Goal: Task Accomplishment & Management: Manage account settings

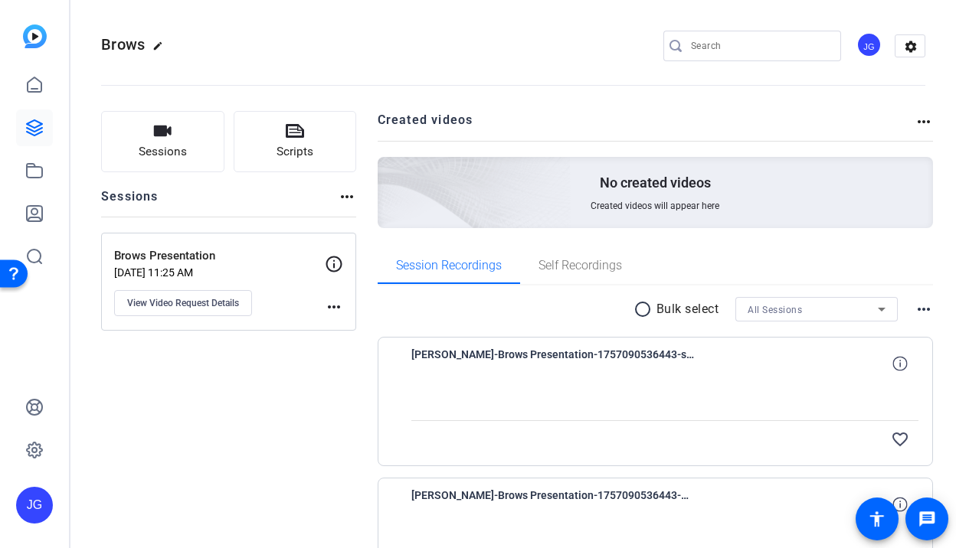
click at [337, 307] on mat-icon "more_horiz" at bounding box center [334, 307] width 18 height 18
click at [0, 0] on div at bounding box center [0, 0] width 0 height 0
click at [169, 147] on span "Sessions" at bounding box center [163, 152] width 48 height 18
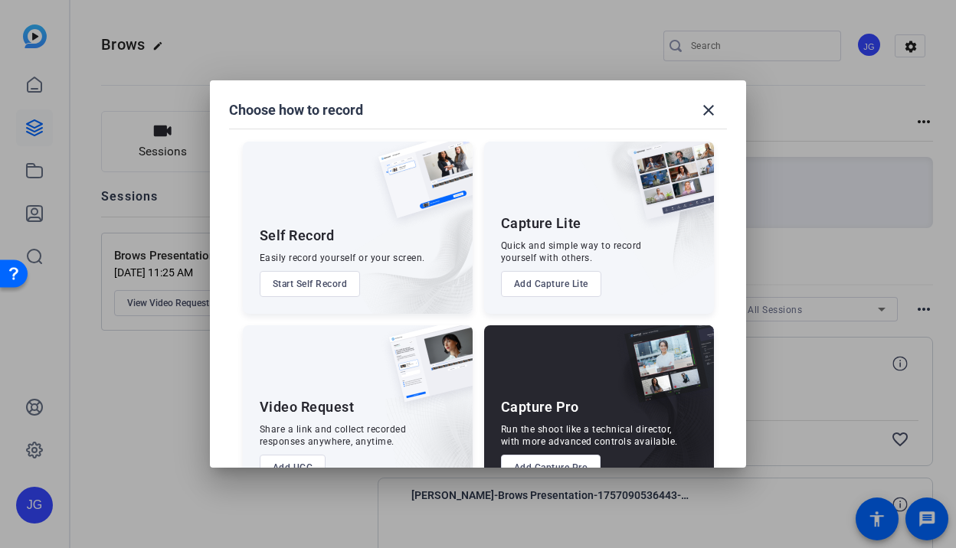
scroll to position [45, 0]
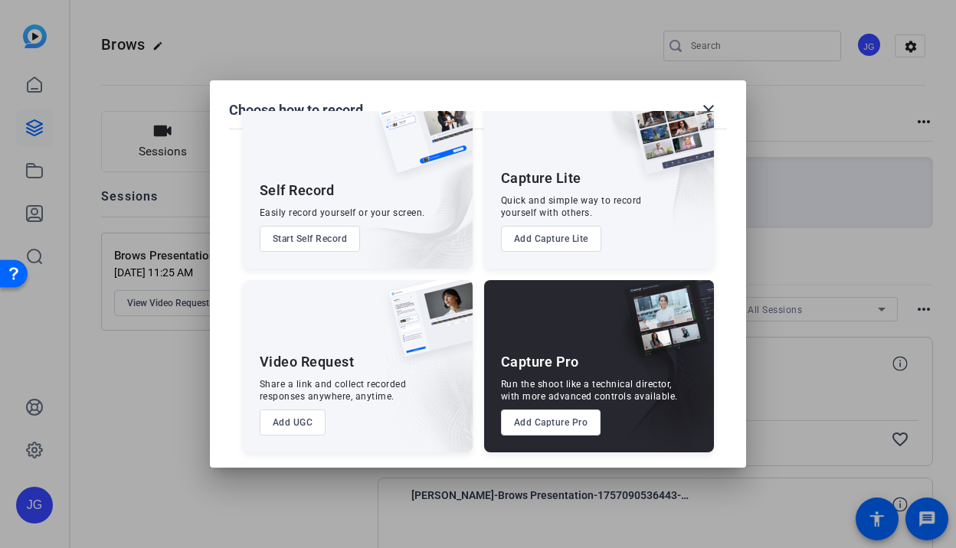
click at [0, 0] on button "Add UGC" at bounding box center [0, 0] width 0 height 0
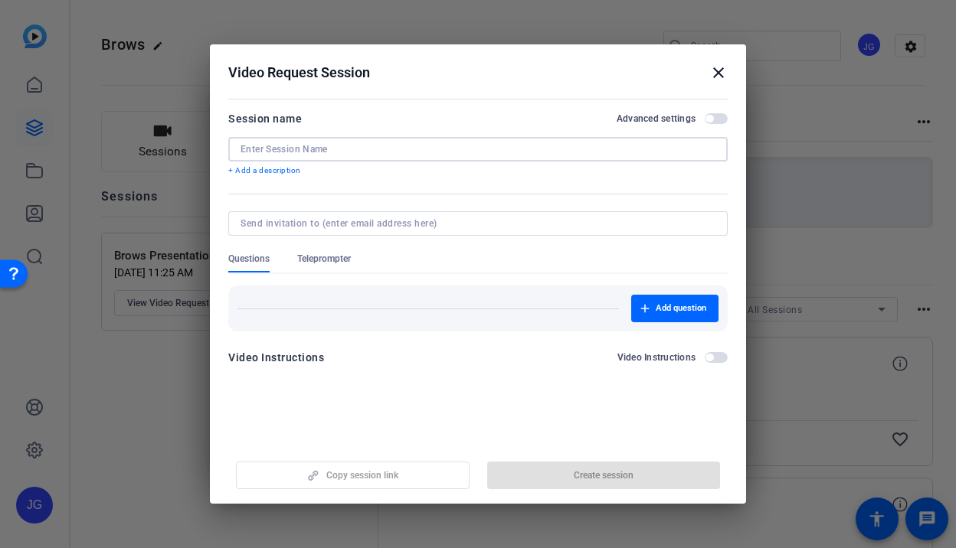
click at [371, 148] on input at bounding box center [477, 149] width 475 height 12
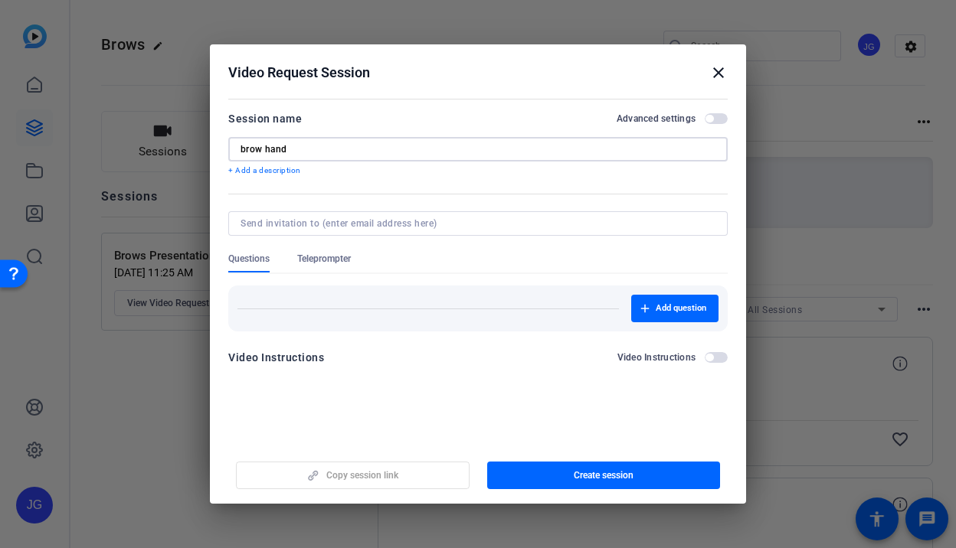
type input "brow hand"
click at [375, 218] on input at bounding box center [474, 224] width 469 height 12
type input "[EMAIL_ADDRESS][DOMAIN_NAME]"
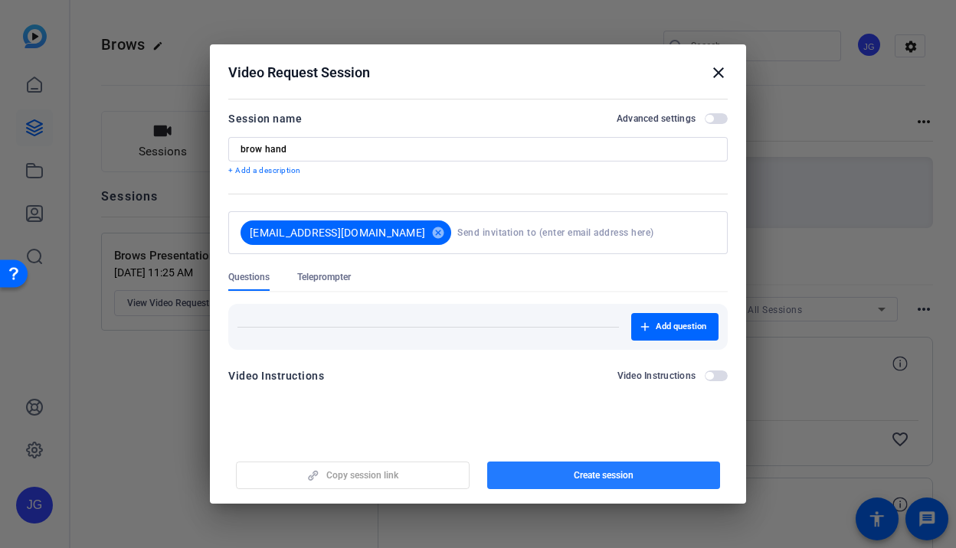
click at [608, 475] on span "Create session" at bounding box center [604, 476] width 60 height 12
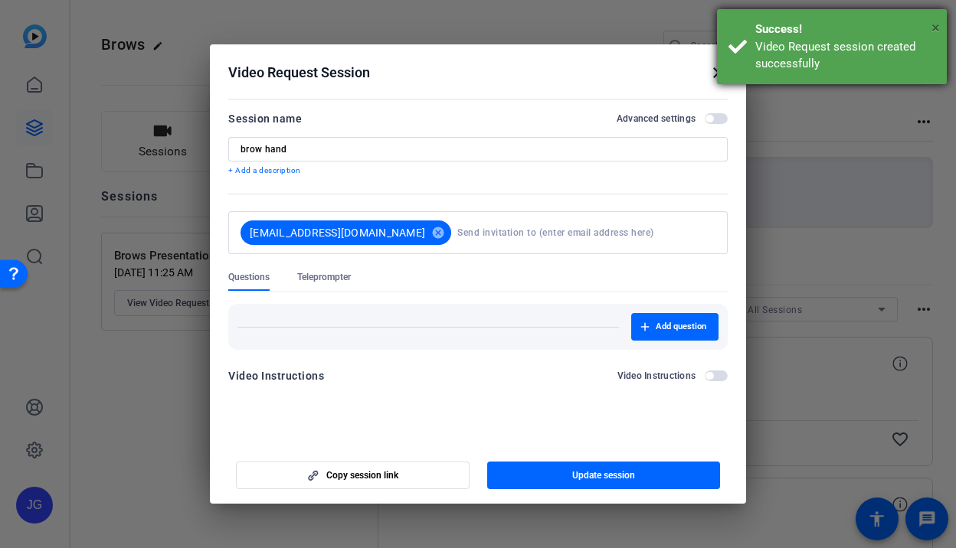
click at [937, 26] on span "×" at bounding box center [935, 27] width 8 height 18
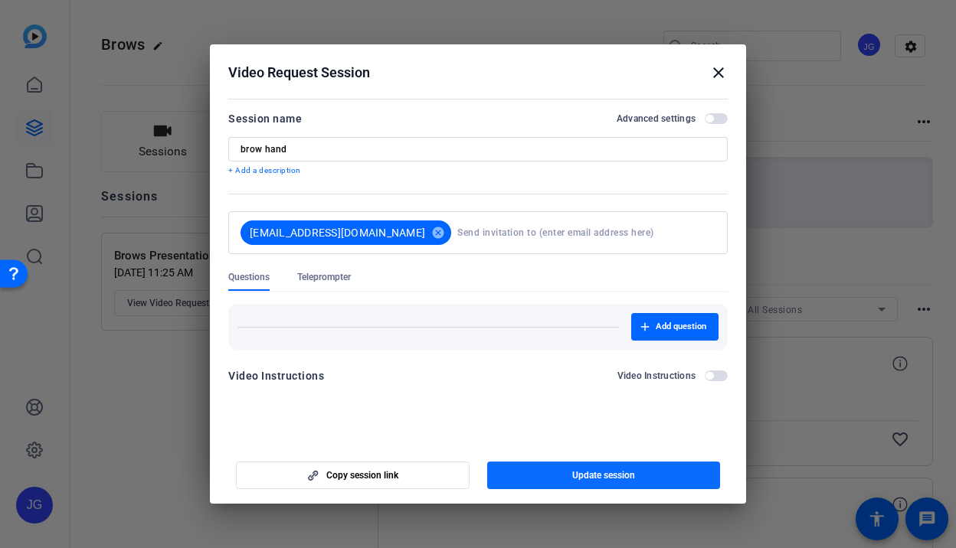
click at [636, 467] on span "button" at bounding box center [604, 475] width 234 height 37
click at [718, 72] on mat-icon "close" at bounding box center [718, 73] width 18 height 18
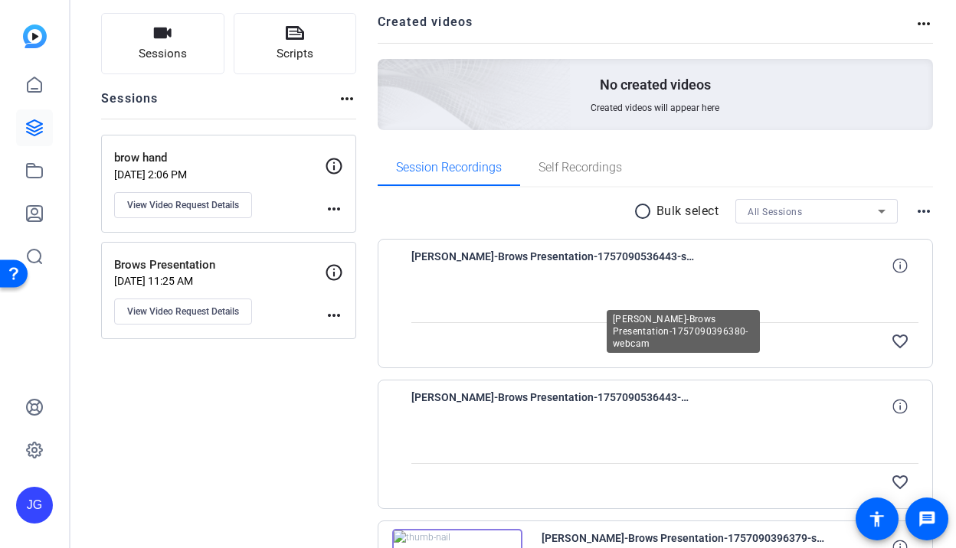
scroll to position [0, 0]
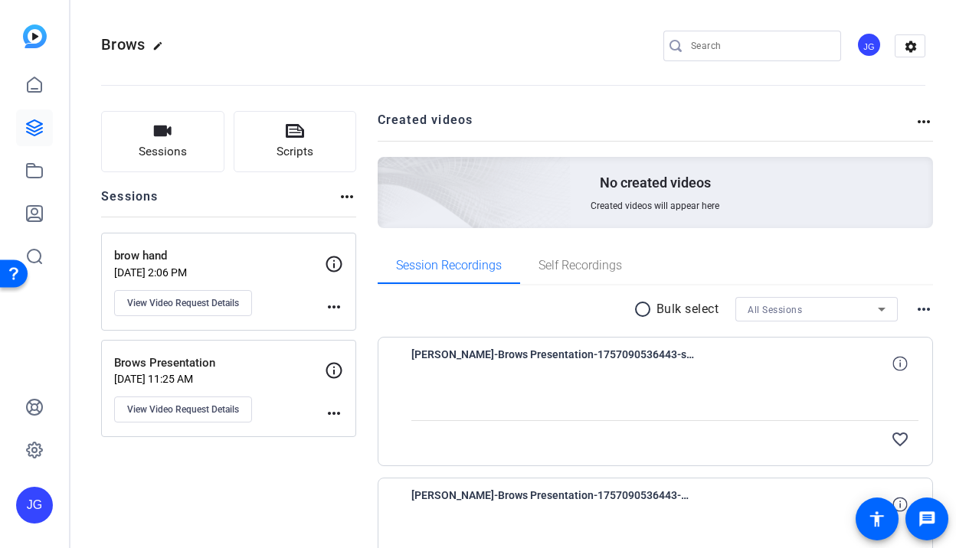
click at [217, 255] on p "brow hand" at bounding box center [219, 256] width 211 height 18
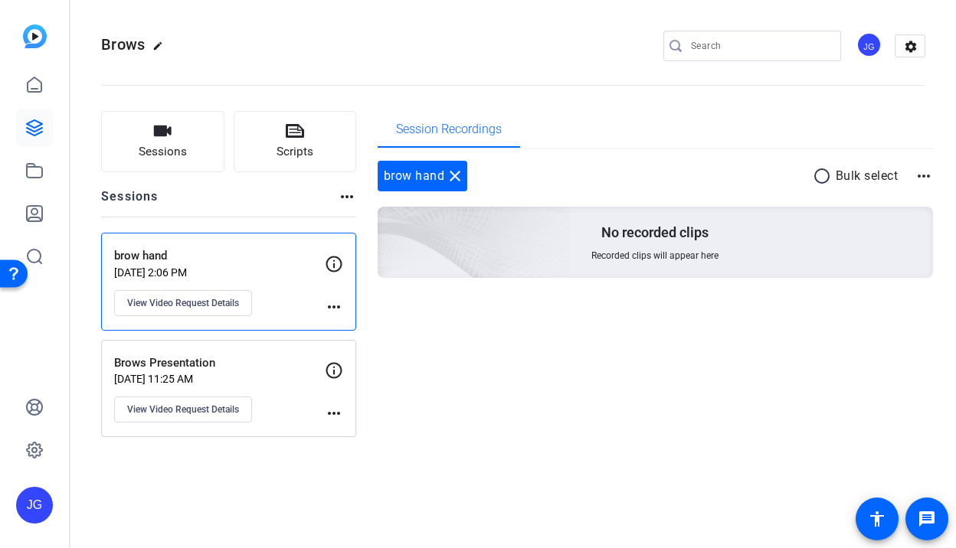
click at [195, 260] on p "brow hand" at bounding box center [219, 256] width 211 height 18
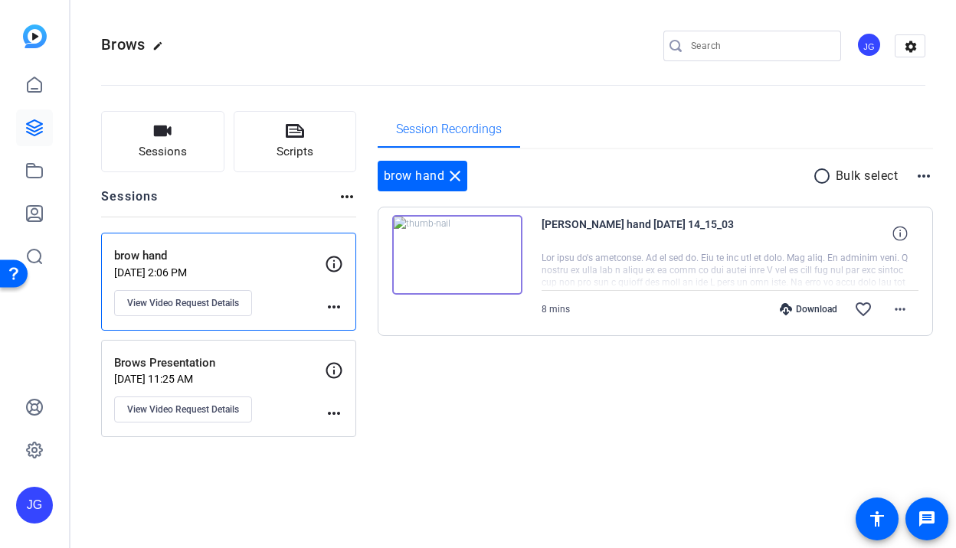
click at [480, 265] on img at bounding box center [457, 255] width 130 height 80
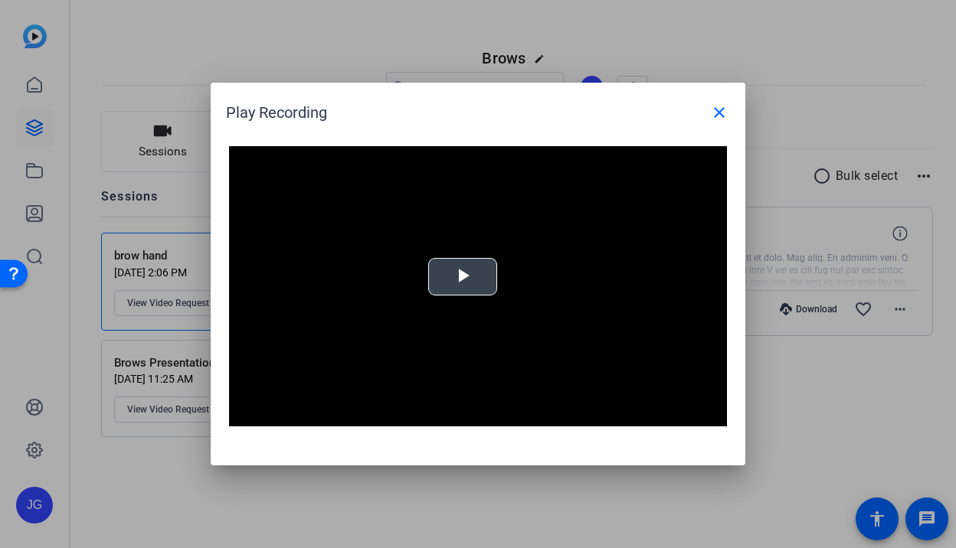
click at [463, 277] on span "Video Player" at bounding box center [463, 277] width 0 height 0
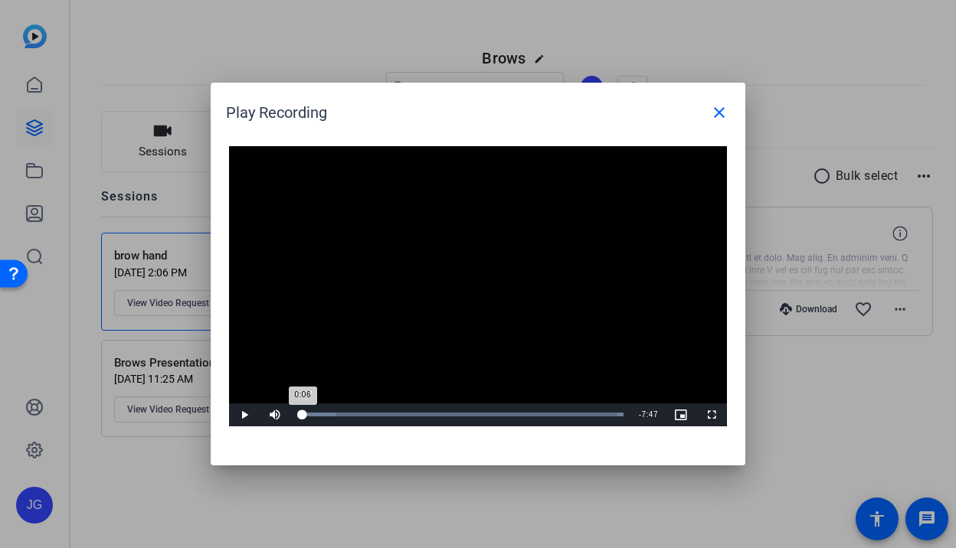
drag, startPoint x: 303, startPoint y: 417, endPoint x: 330, endPoint y: 417, distance: 27.6
click at [303, 417] on div "0:06" at bounding box center [300, 415] width 5 height 4
click at [717, 115] on mat-icon "close" at bounding box center [719, 112] width 18 height 18
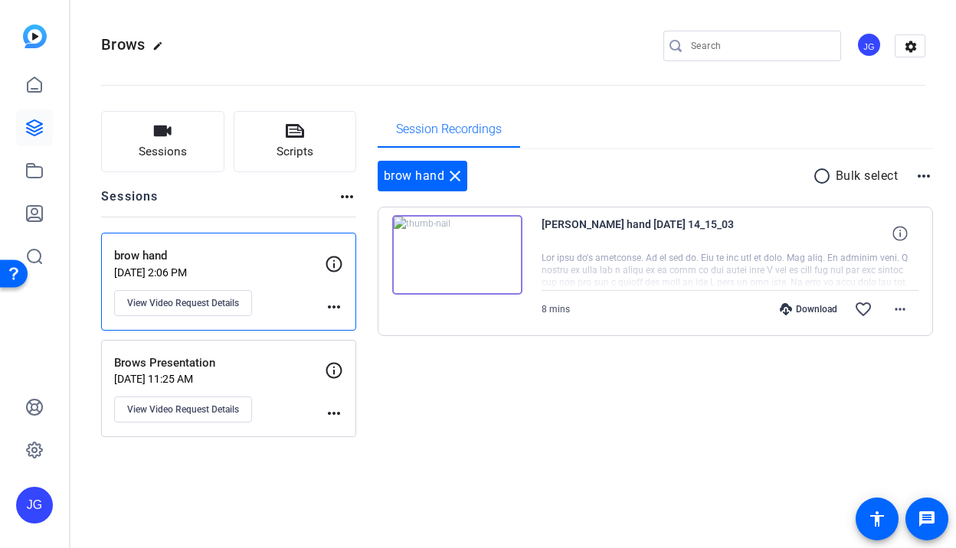
click at [453, 250] on img at bounding box center [457, 255] width 130 height 80
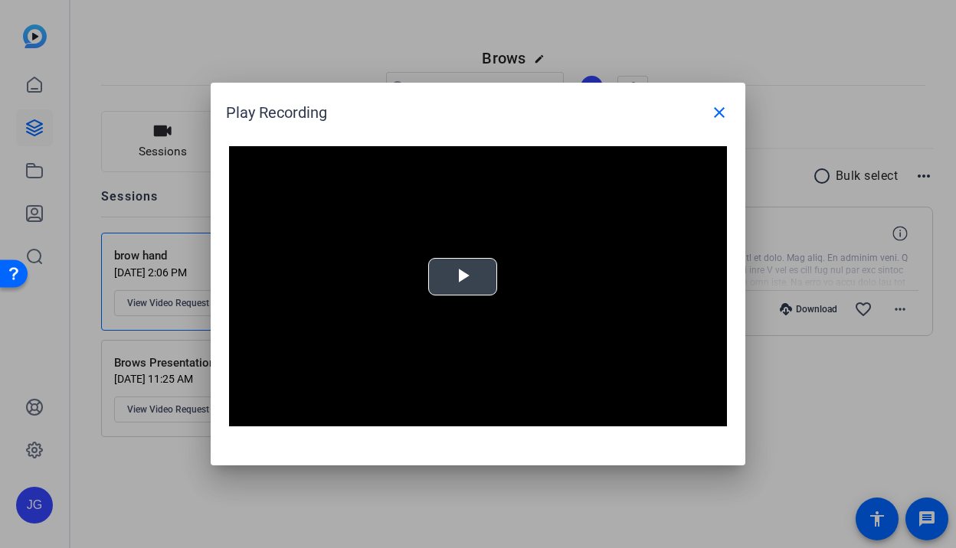
click at [463, 277] on span "Video Player" at bounding box center [463, 277] width 0 height 0
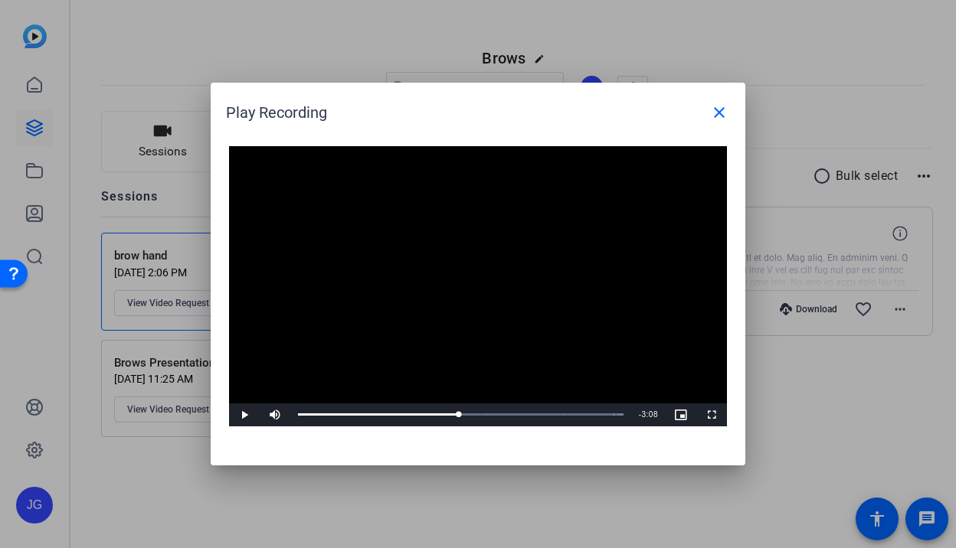
drag, startPoint x: 297, startPoint y: 414, endPoint x: 494, endPoint y: 430, distance: 197.5
click at [494, 430] on div "Video Player is loading. Play Video Play Mute Current Time 3:53 / Duration 7:53…" at bounding box center [478, 298] width 535 height 335
drag, startPoint x: 506, startPoint y: 414, endPoint x: 547, endPoint y: 414, distance: 40.6
click at [534, 414] on div "5:42" at bounding box center [416, 415] width 236 height 4
drag, startPoint x: 549, startPoint y: 414, endPoint x: 584, endPoint y: 411, distance: 35.3
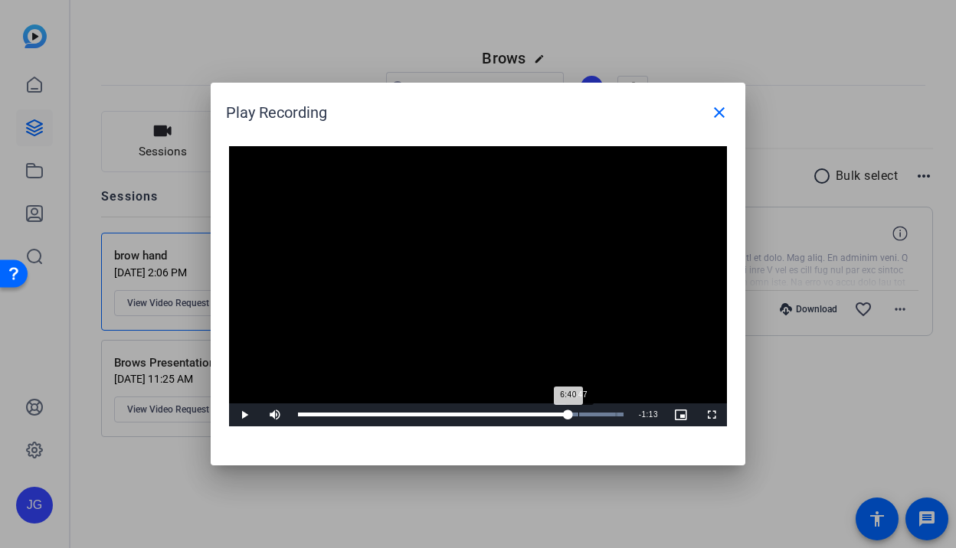
click at [584, 412] on div "Loaded : 100.00% 6:47 6:40" at bounding box center [460, 415] width 341 height 23
drag, startPoint x: 585, startPoint y: 412, endPoint x: 604, endPoint y: 412, distance: 19.1
click at [604, 413] on div "7:25" at bounding box center [451, 415] width 306 height 4
drag, startPoint x: 613, startPoint y: 412, endPoint x: 357, endPoint y: 416, distance: 256.6
click at [357, 416] on div "Loaded : 100.00% 1:25 3:03" at bounding box center [461, 415] width 326 height 4
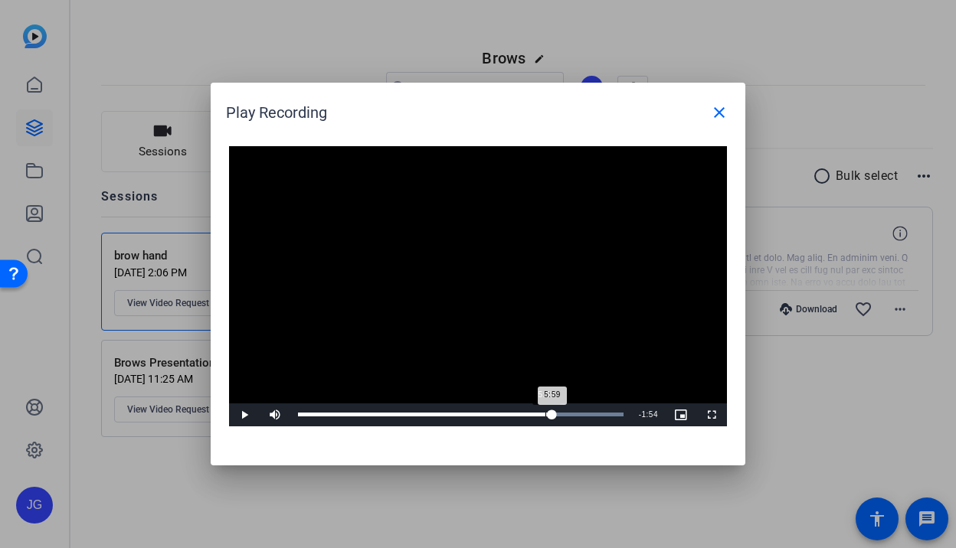
drag, startPoint x: 357, startPoint y: 416, endPoint x: 543, endPoint y: 419, distance: 186.1
click at [543, 417] on div "5:59" at bounding box center [425, 415] width 254 height 4
drag, startPoint x: 607, startPoint y: 413, endPoint x: 519, endPoint y: 416, distance: 87.4
click at [519, 416] on div "5:21" at bounding box center [410, 415] width 224 height 4
drag, startPoint x: 519, startPoint y: 416, endPoint x: 487, endPoint y: 414, distance: 32.2
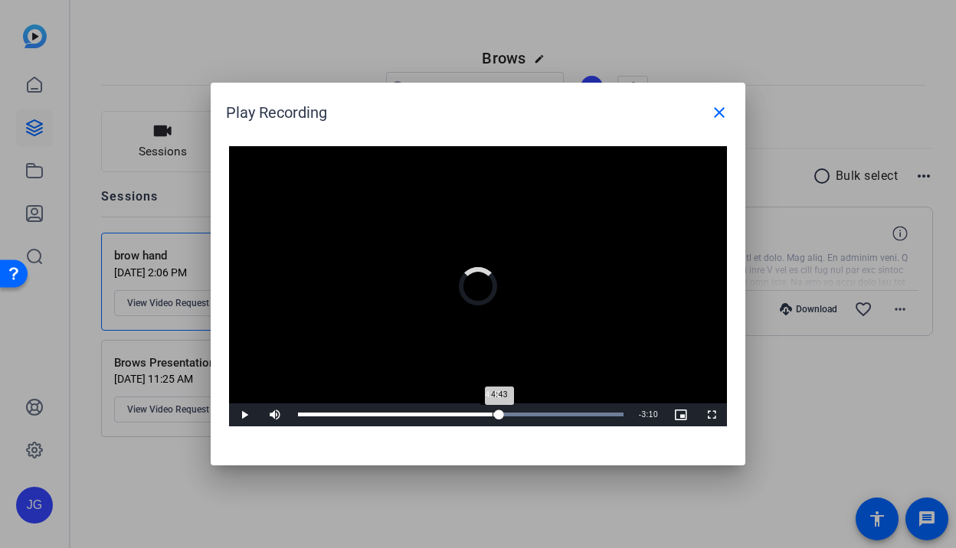
click at [487, 414] on div "4:43" at bounding box center [398, 415] width 201 height 4
drag, startPoint x: 487, startPoint y: 414, endPoint x: 470, endPoint y: 415, distance: 16.9
click at [470, 415] on div "4:11" at bounding box center [384, 415] width 173 height 4
drag, startPoint x: 470, startPoint y: 415, endPoint x: 447, endPoint y: 415, distance: 23.0
click at [447, 415] on div "Loaded : 100.00% 3:38 4:02" at bounding box center [461, 415] width 326 height 4
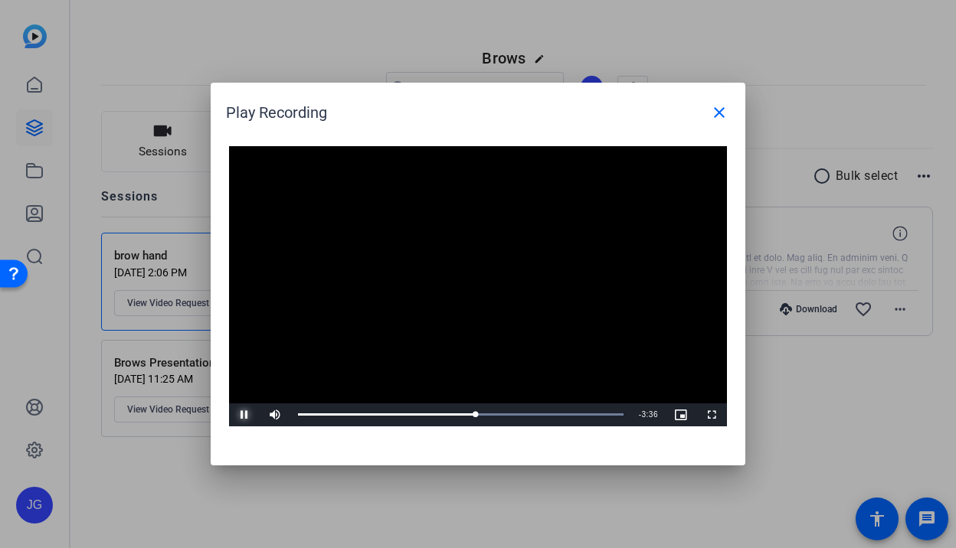
click at [243, 415] on span "Video Player" at bounding box center [244, 415] width 31 height 0
click at [728, 117] on span at bounding box center [719, 112] width 37 height 37
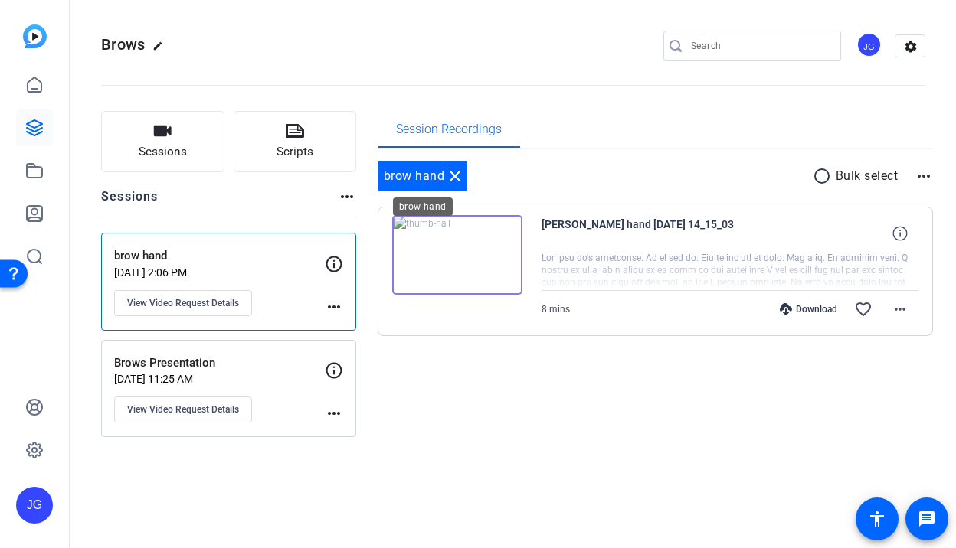
click at [459, 177] on mat-icon "close" at bounding box center [455, 176] width 18 height 18
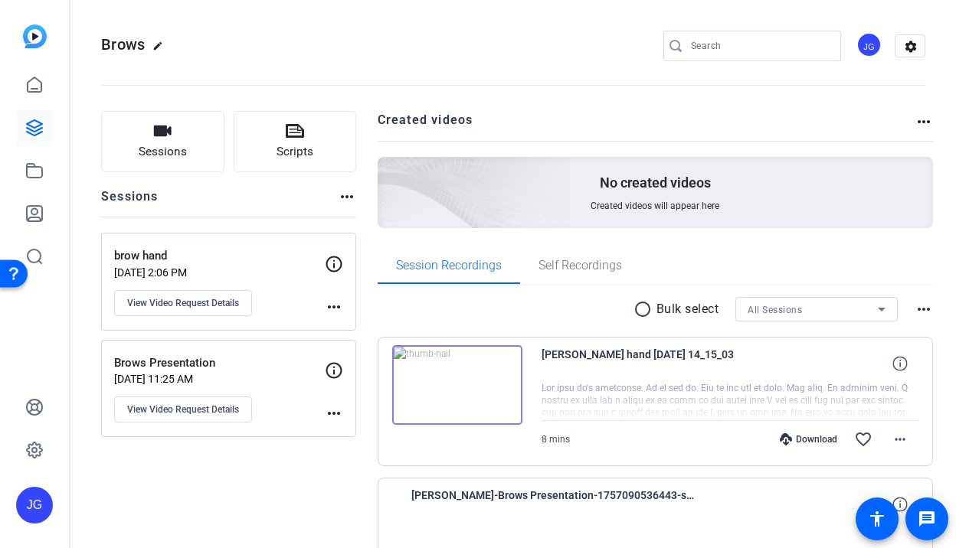
click at [223, 193] on div "Sessions more_horiz" at bounding box center [228, 202] width 255 height 29
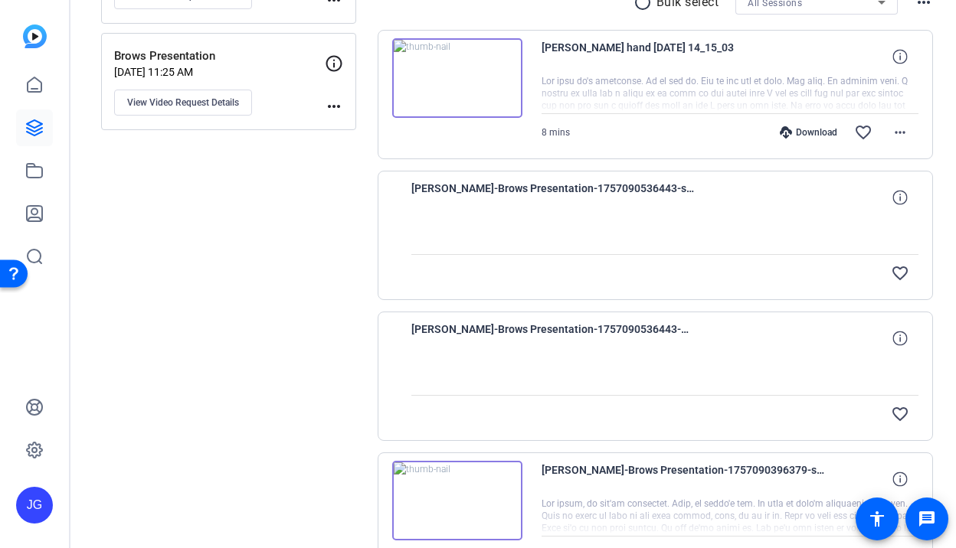
scroll to position [550, 0]
